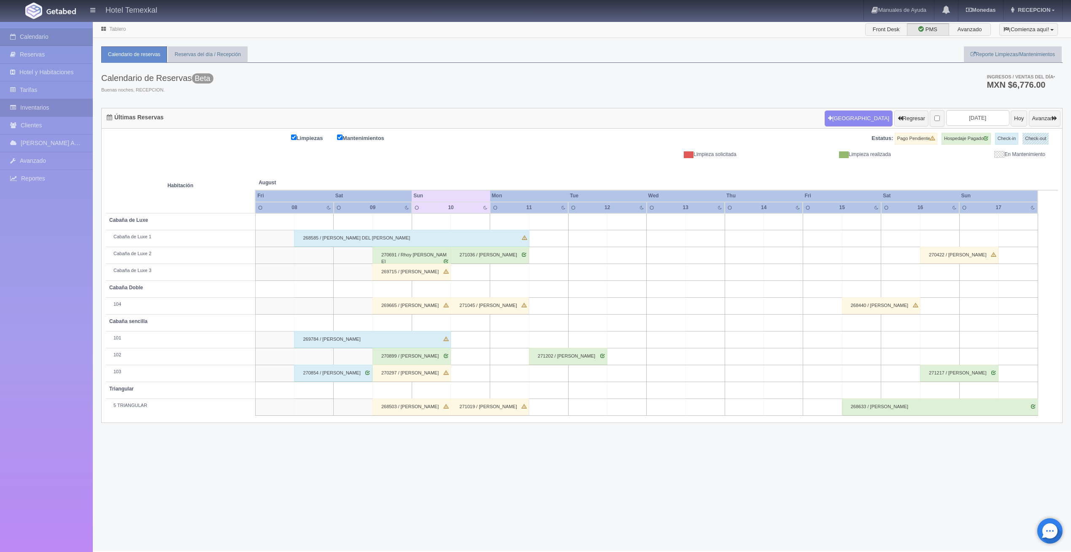
click at [77, 100] on link "Inventarios" at bounding box center [46, 107] width 93 height 17
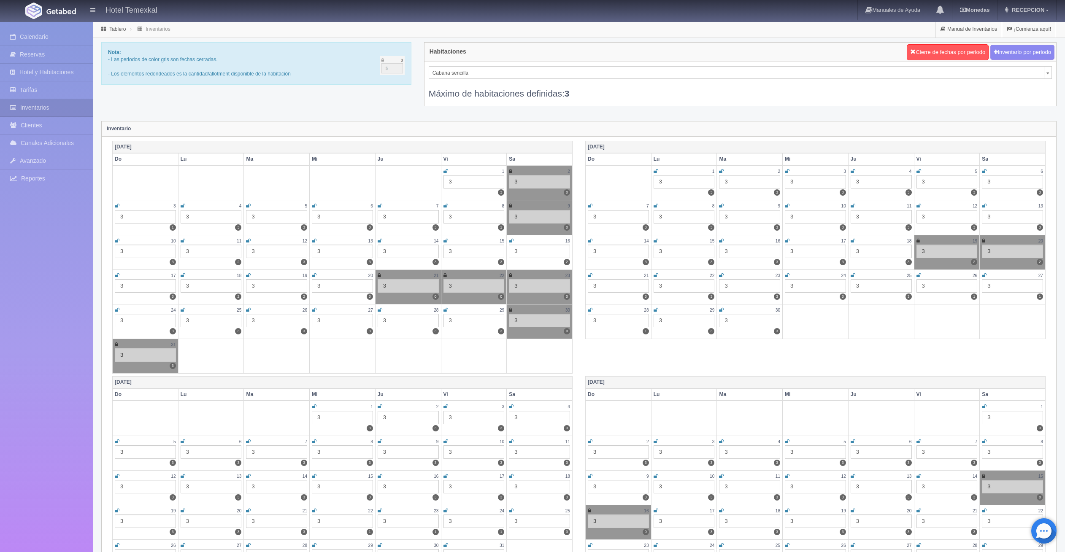
click at [117, 238] on icon at bounding box center [117, 240] width 5 height 5
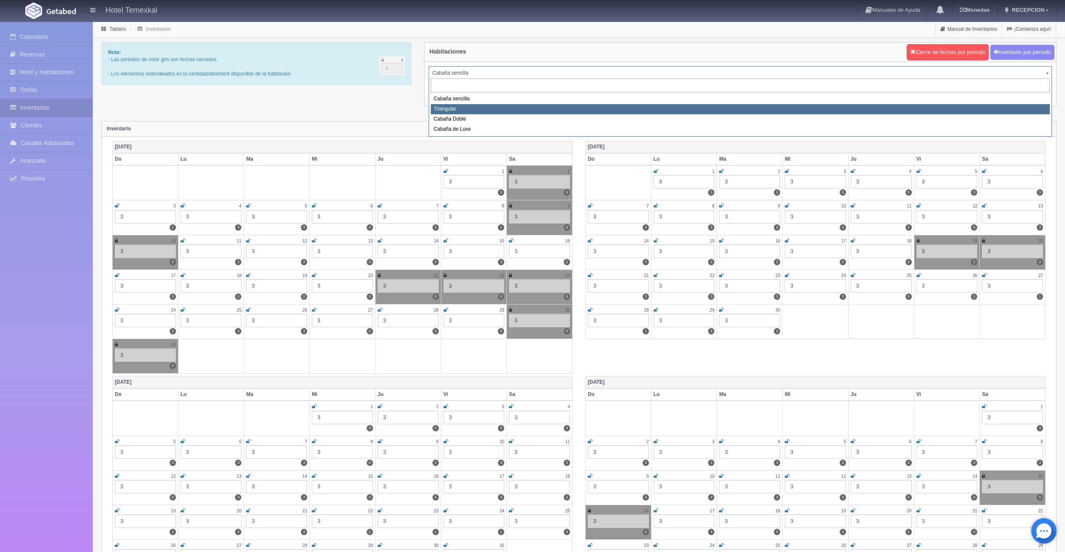
select select "2119"
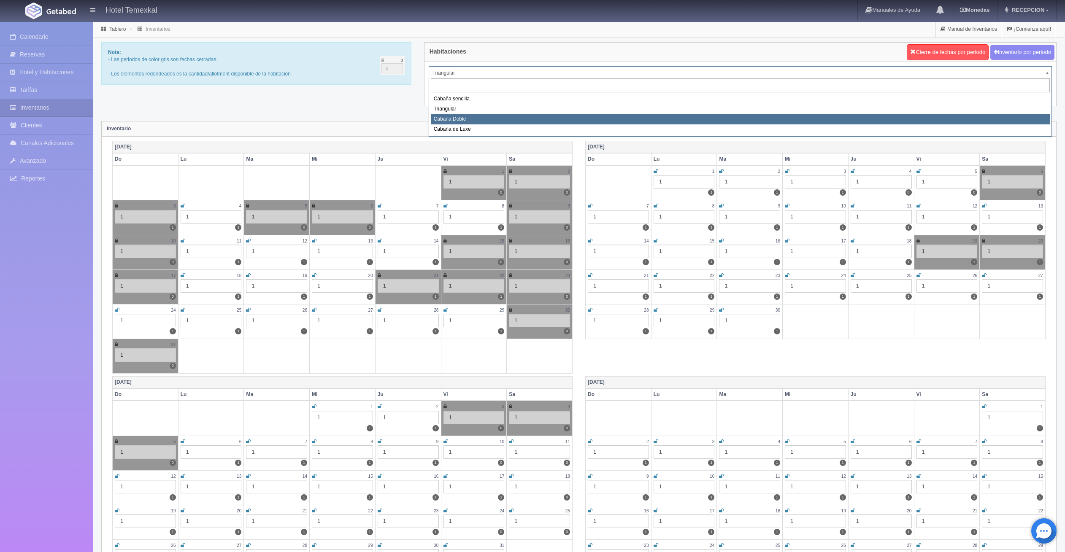
select select "2120"
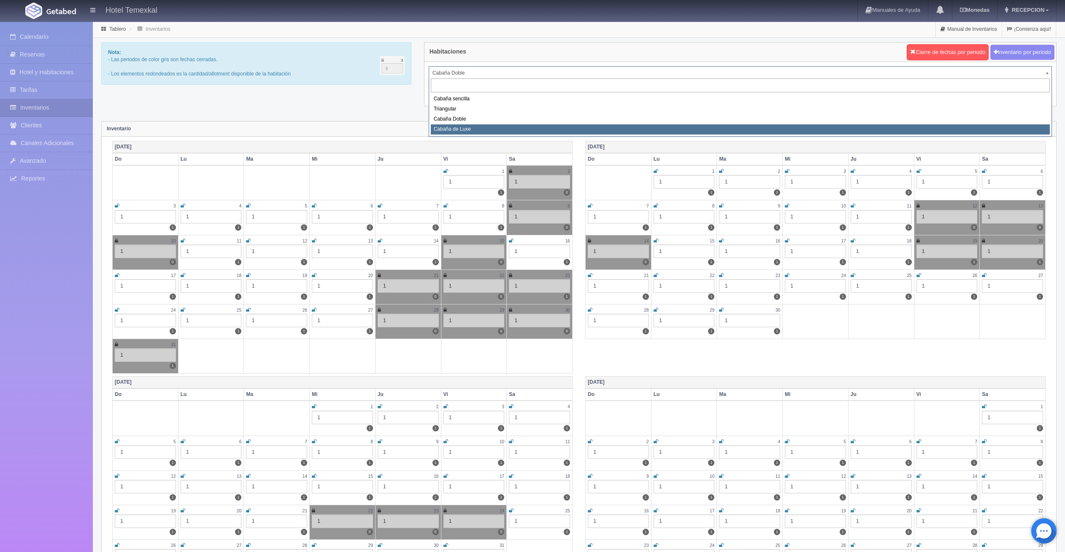
select select "2121"
